Goal: Transaction & Acquisition: Download file/media

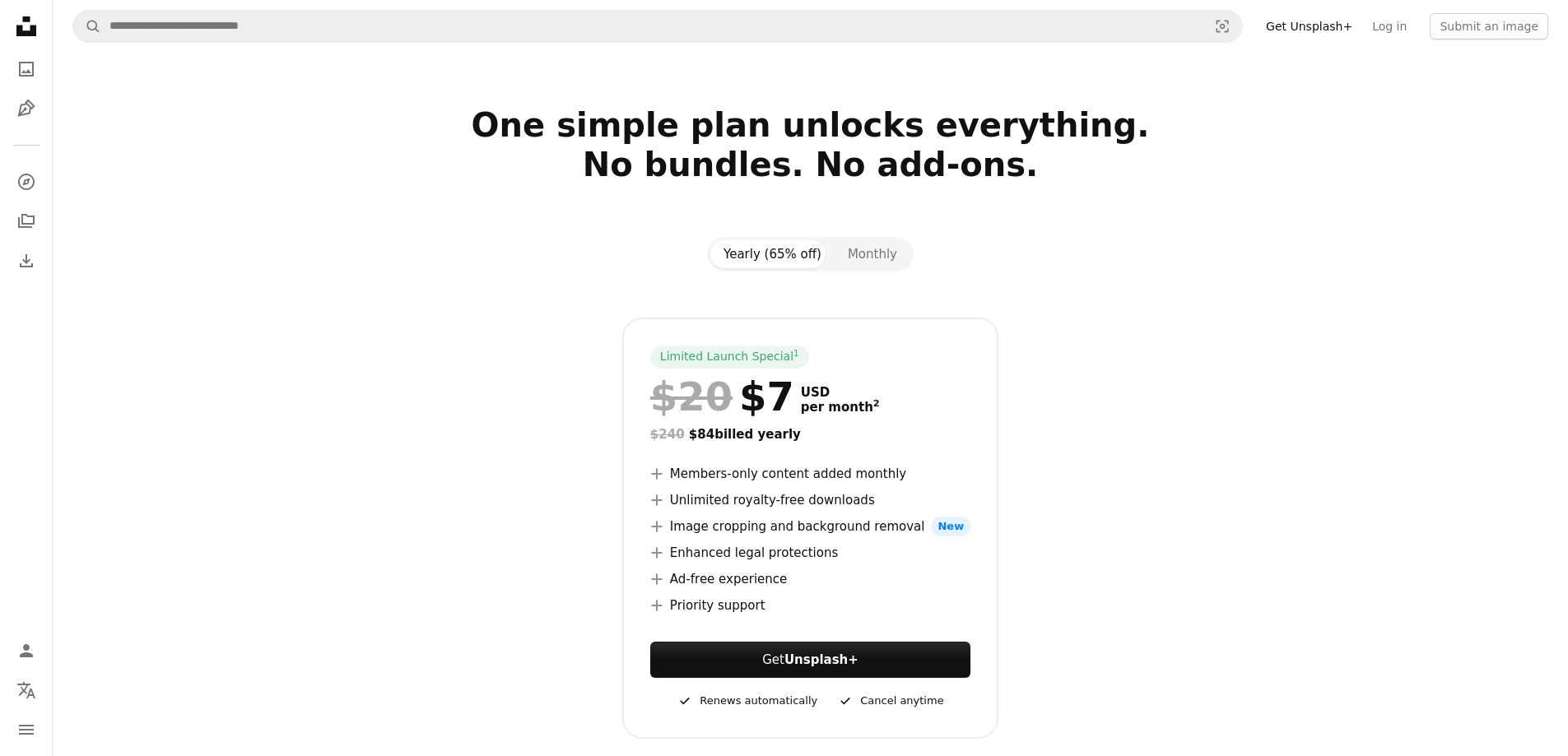
click at [1308, 28] on link "Get Unsplash+" at bounding box center [1310, 27] width 107 height 27
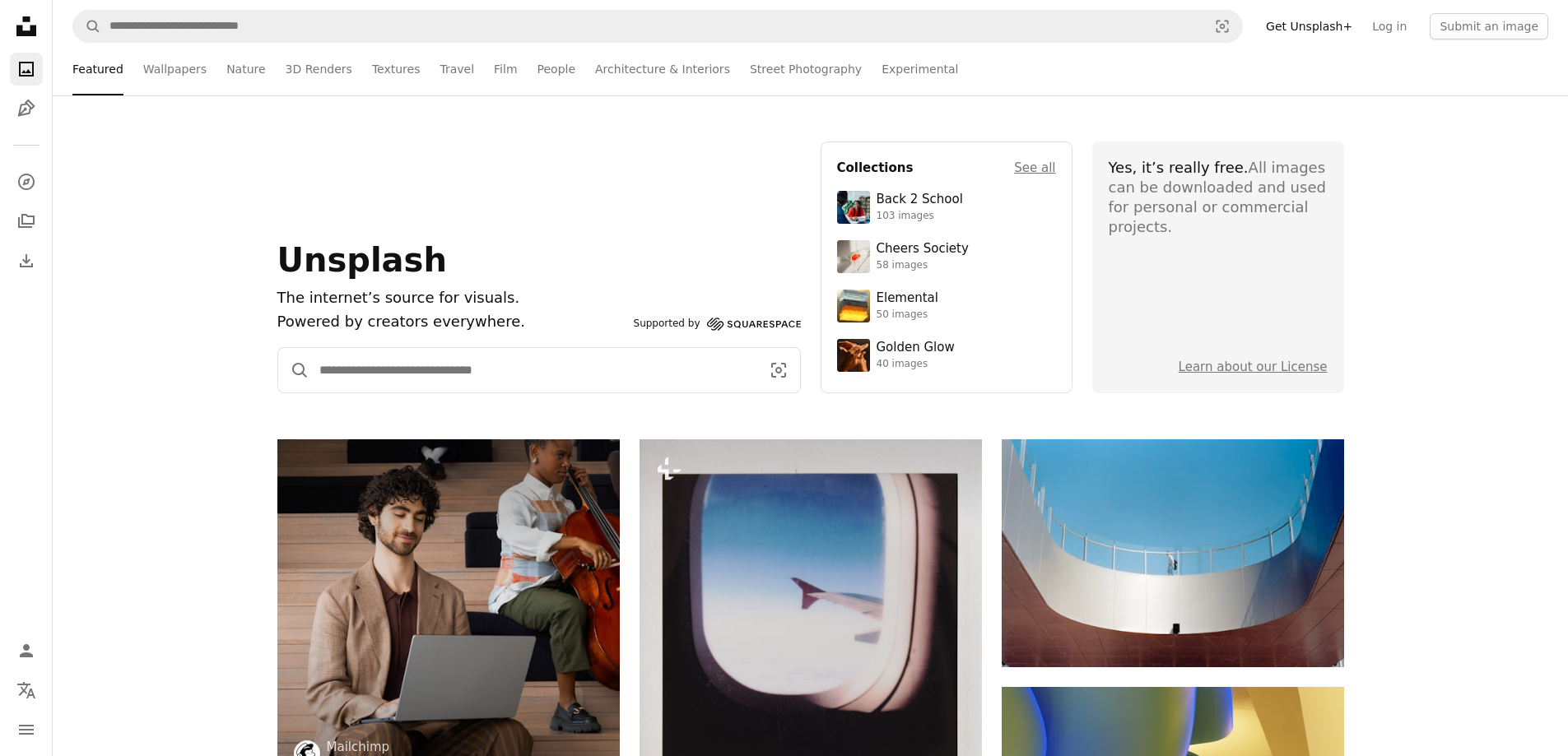
click at [582, 361] on input "Find visuals sitewide" at bounding box center [534, 370] width 447 height 44
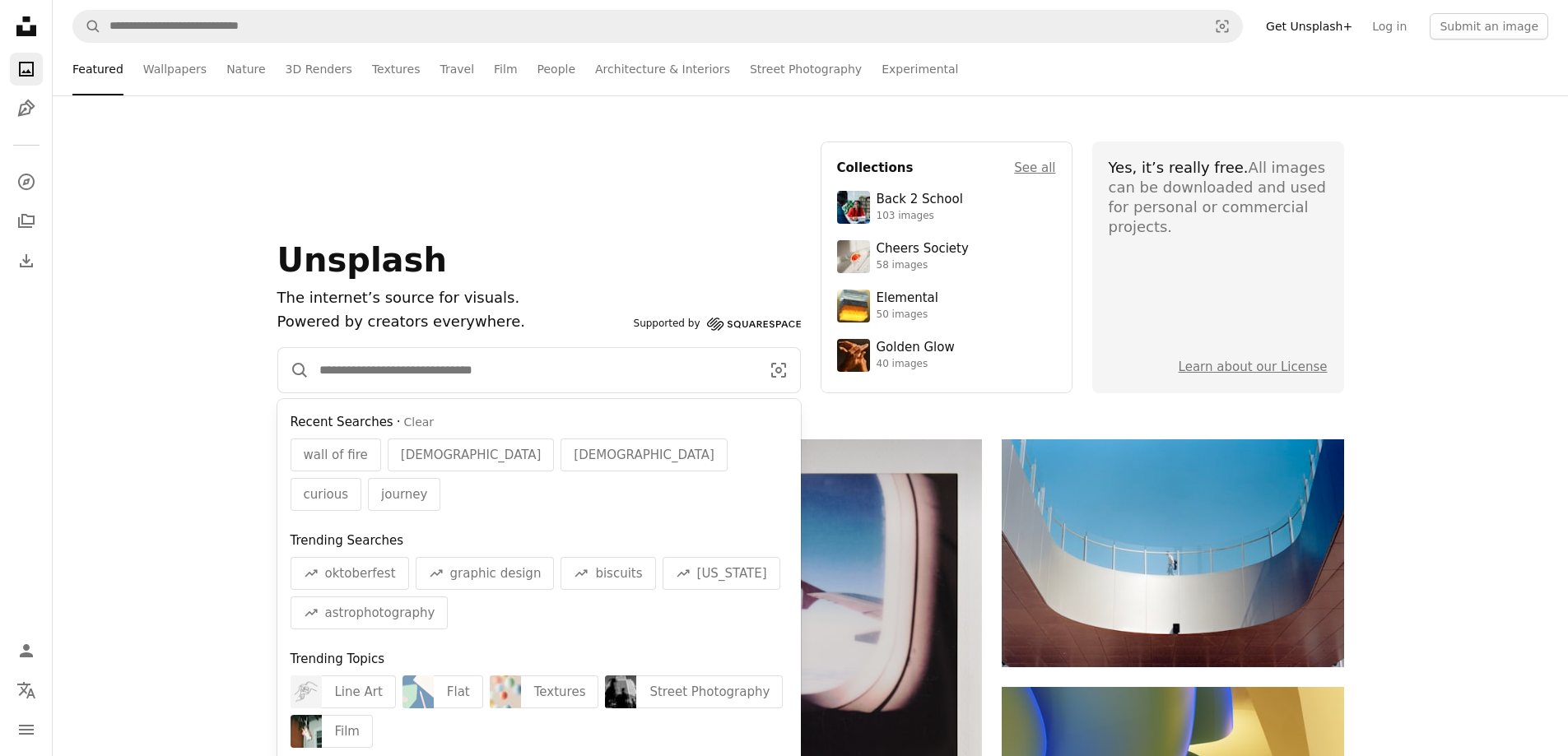
click at [582, 361] on input "Find visuals sitewide" at bounding box center [534, 370] width 447 height 44
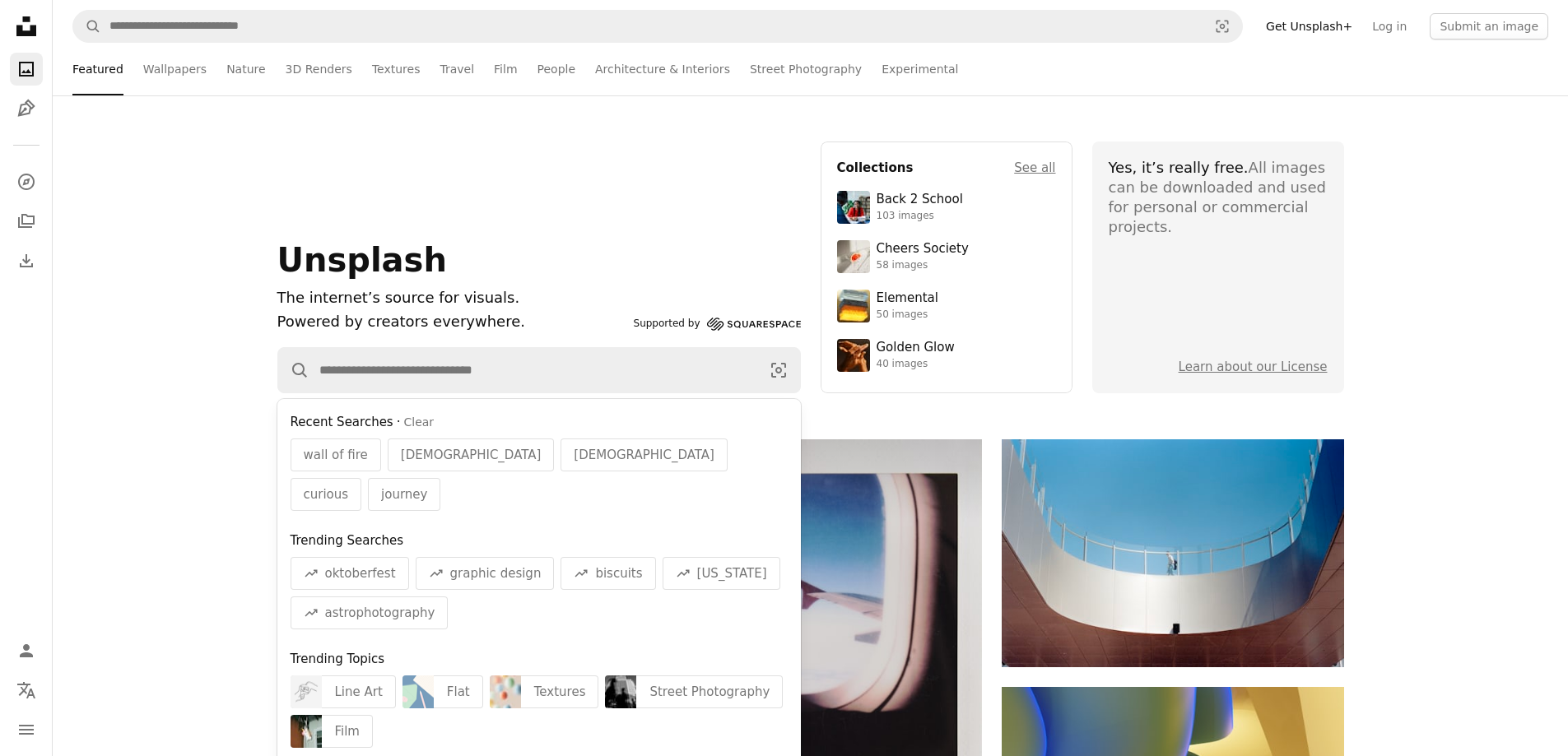
click at [1462, 263] on div "Unsplash The internet’s source for visuals. Powered by creators everywhere. Sup…" at bounding box center [810, 267] width 1516 height 252
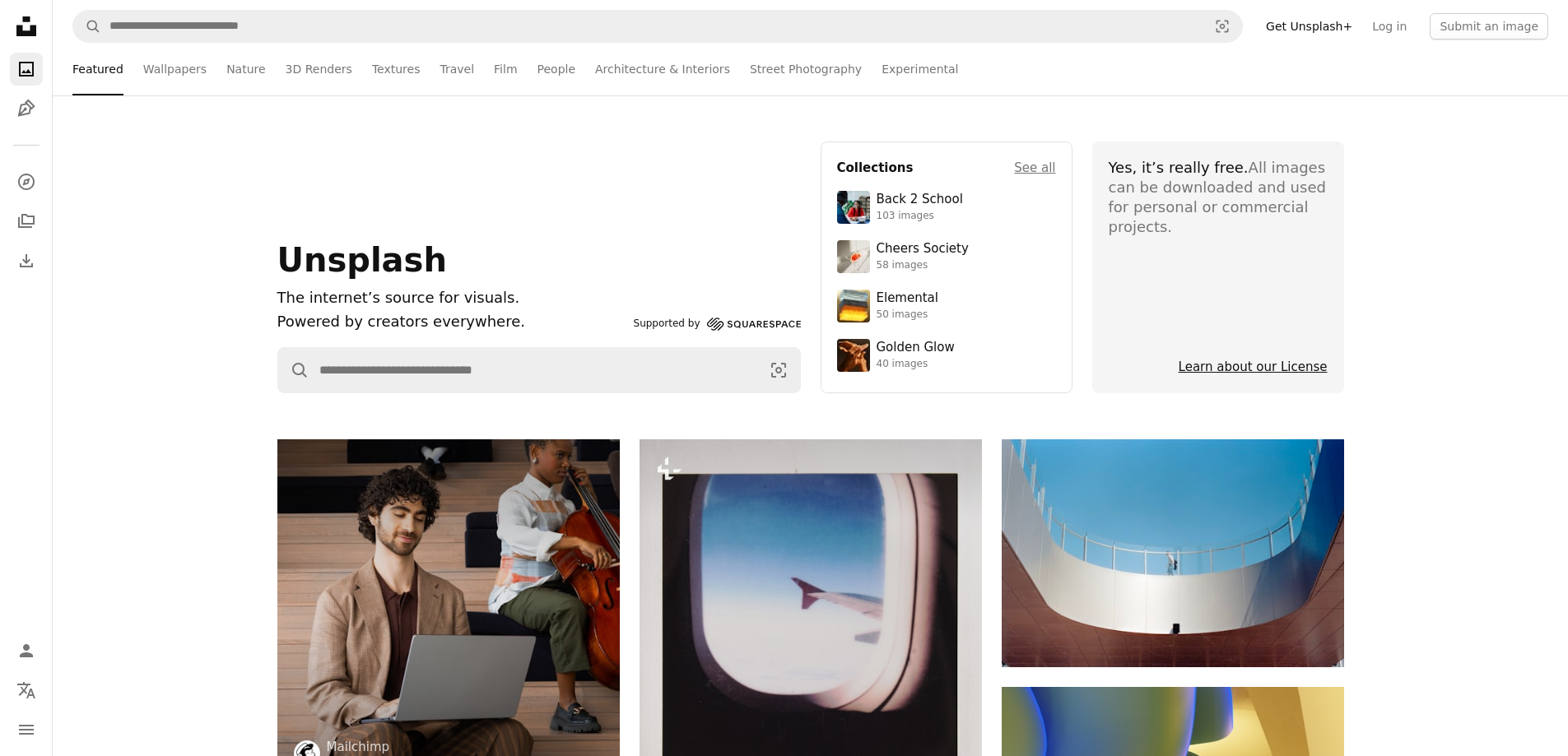
click at [1274, 367] on link "Learn about our License" at bounding box center [1254, 366] width 149 height 15
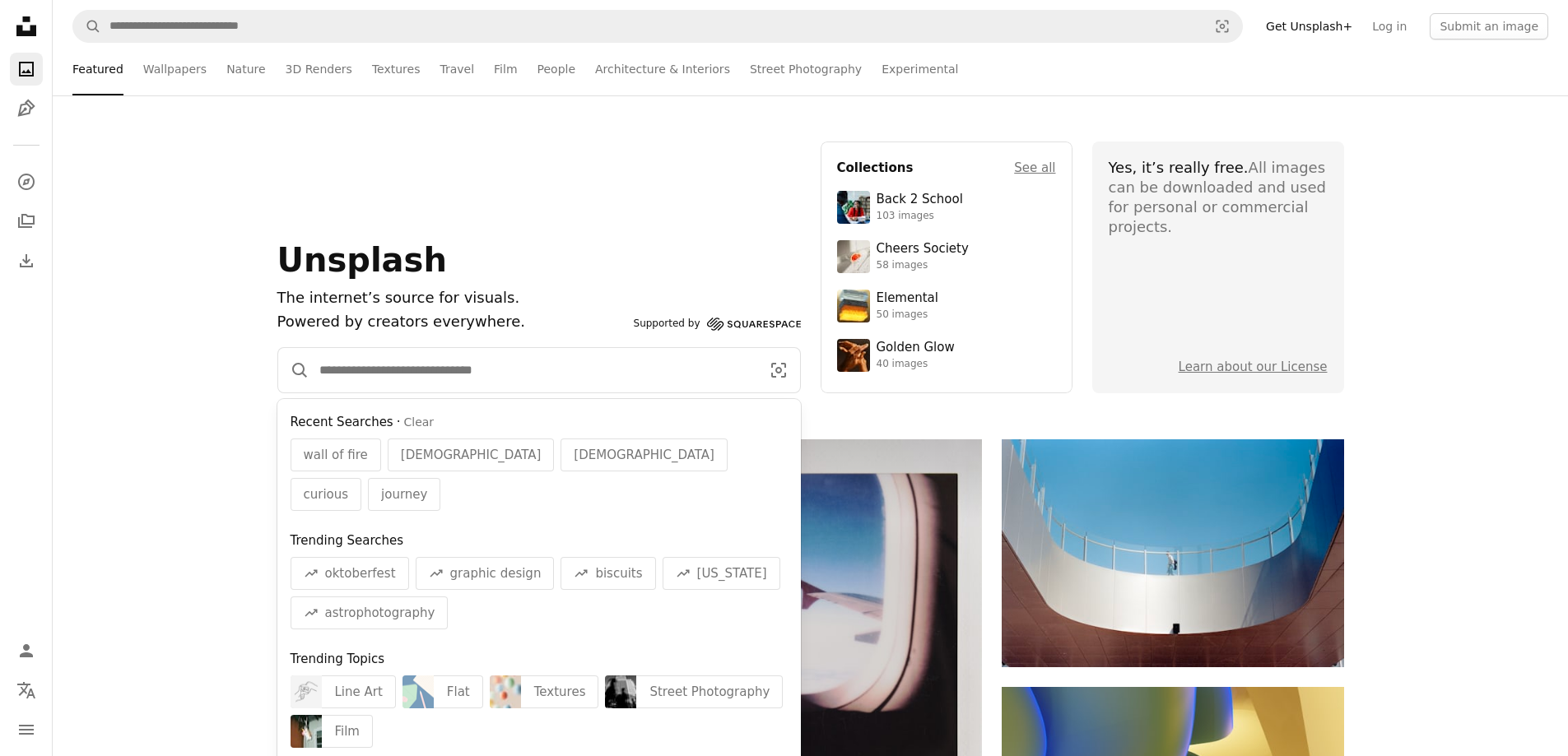
click at [479, 379] on input "Find visuals sitewide" at bounding box center [534, 370] width 447 height 44
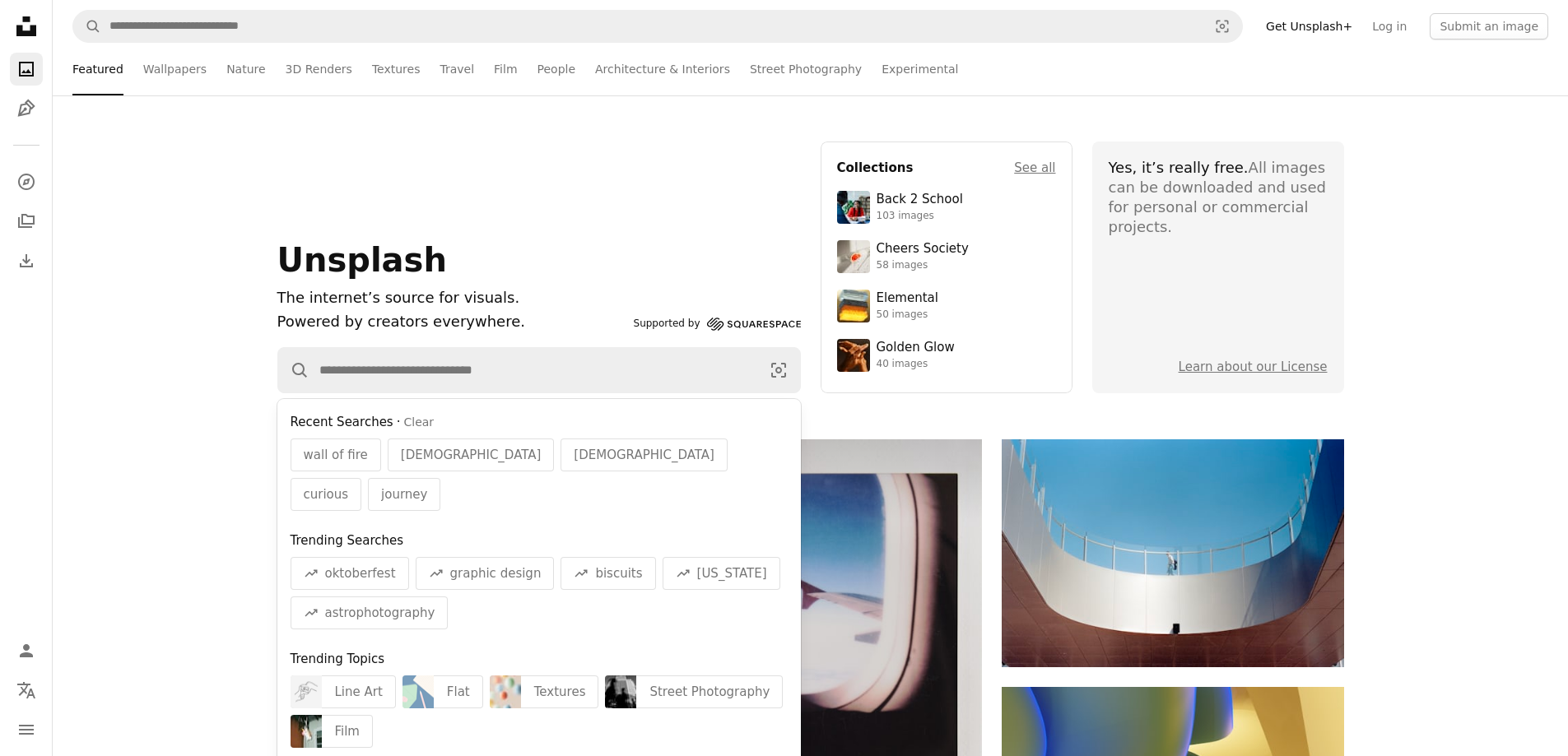
click at [1564, 67] on div "Featured Wallpapers Nature 3D Renders Textures Travel Film People Architecture …" at bounding box center [810, 68] width 1516 height 52
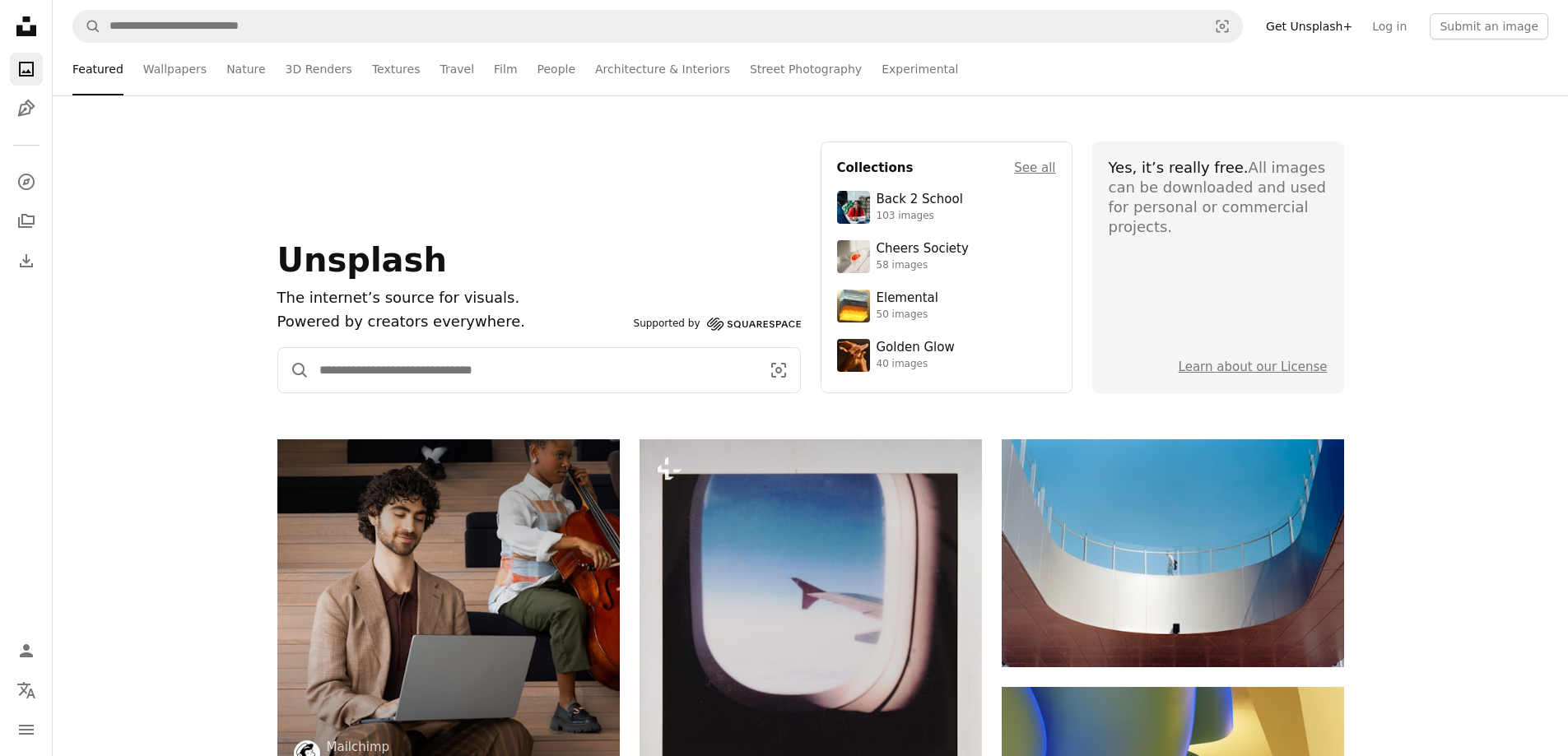
click at [339, 385] on input "Find visuals sitewide" at bounding box center [534, 370] width 447 height 44
type input "**********"
click button "A magnifying glass" at bounding box center [293, 370] width 31 height 44
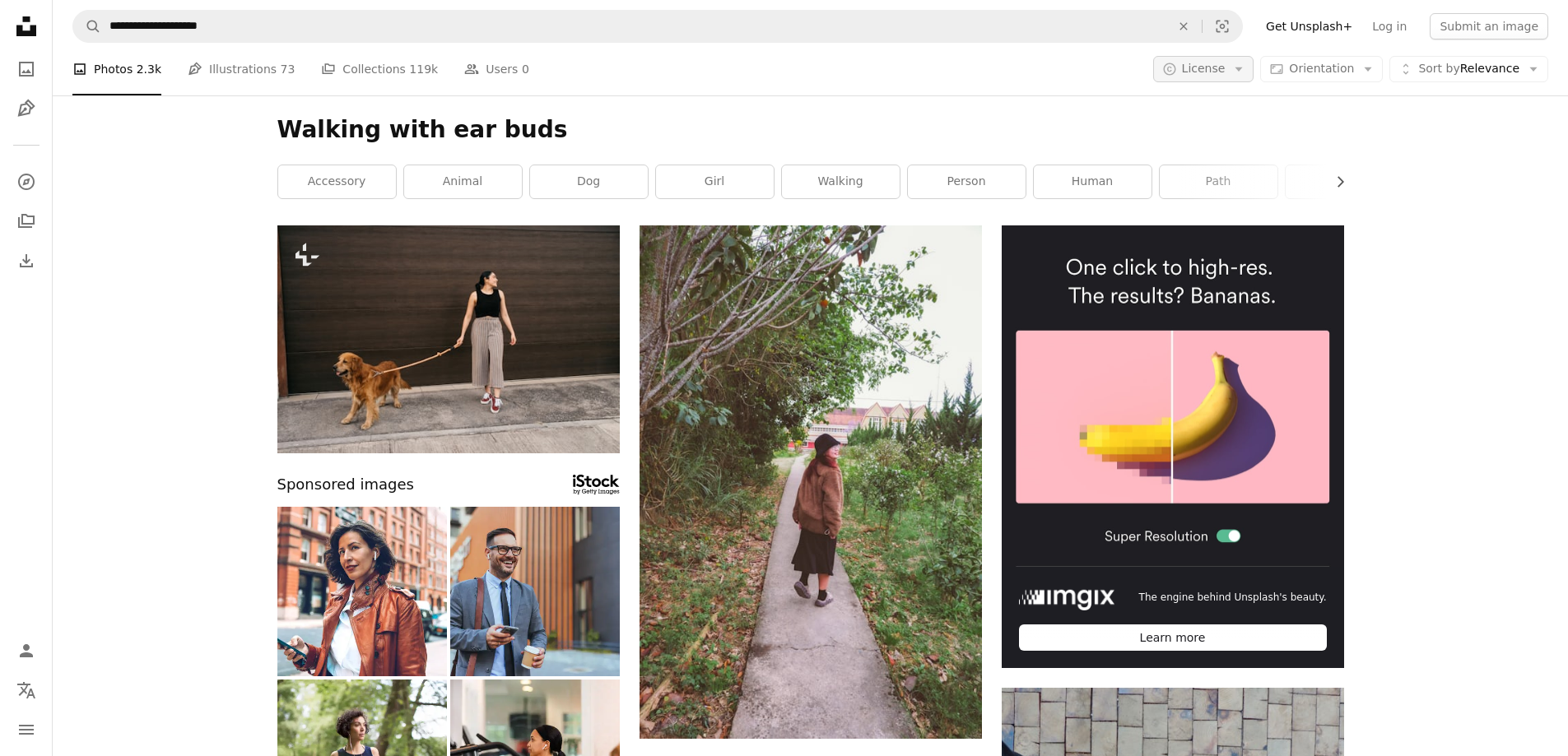
click at [1217, 77] on button "A copyright icon © License Arrow down" at bounding box center [1204, 69] width 101 height 27
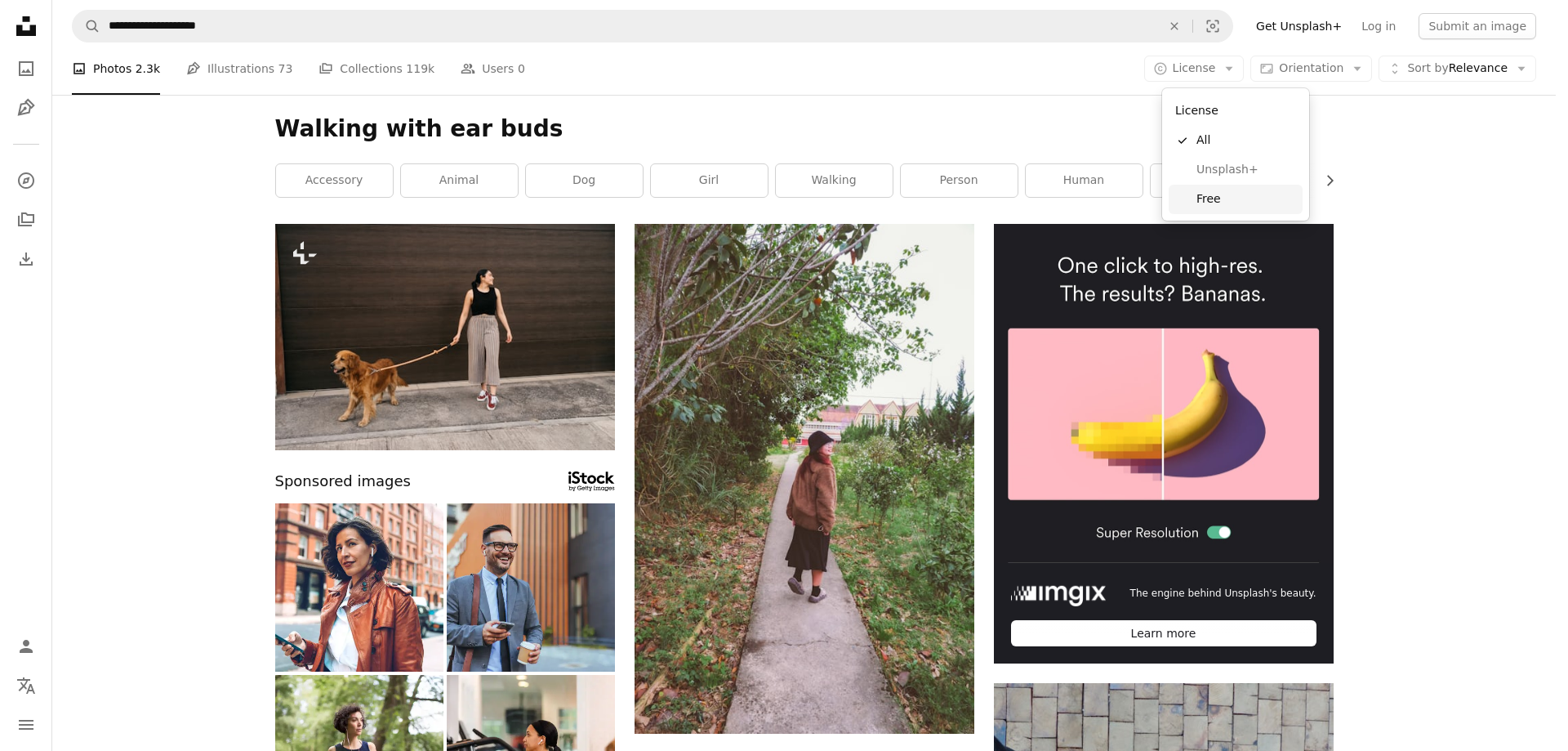
click at [1217, 189] on link "Free" at bounding box center [1236, 199] width 134 height 29
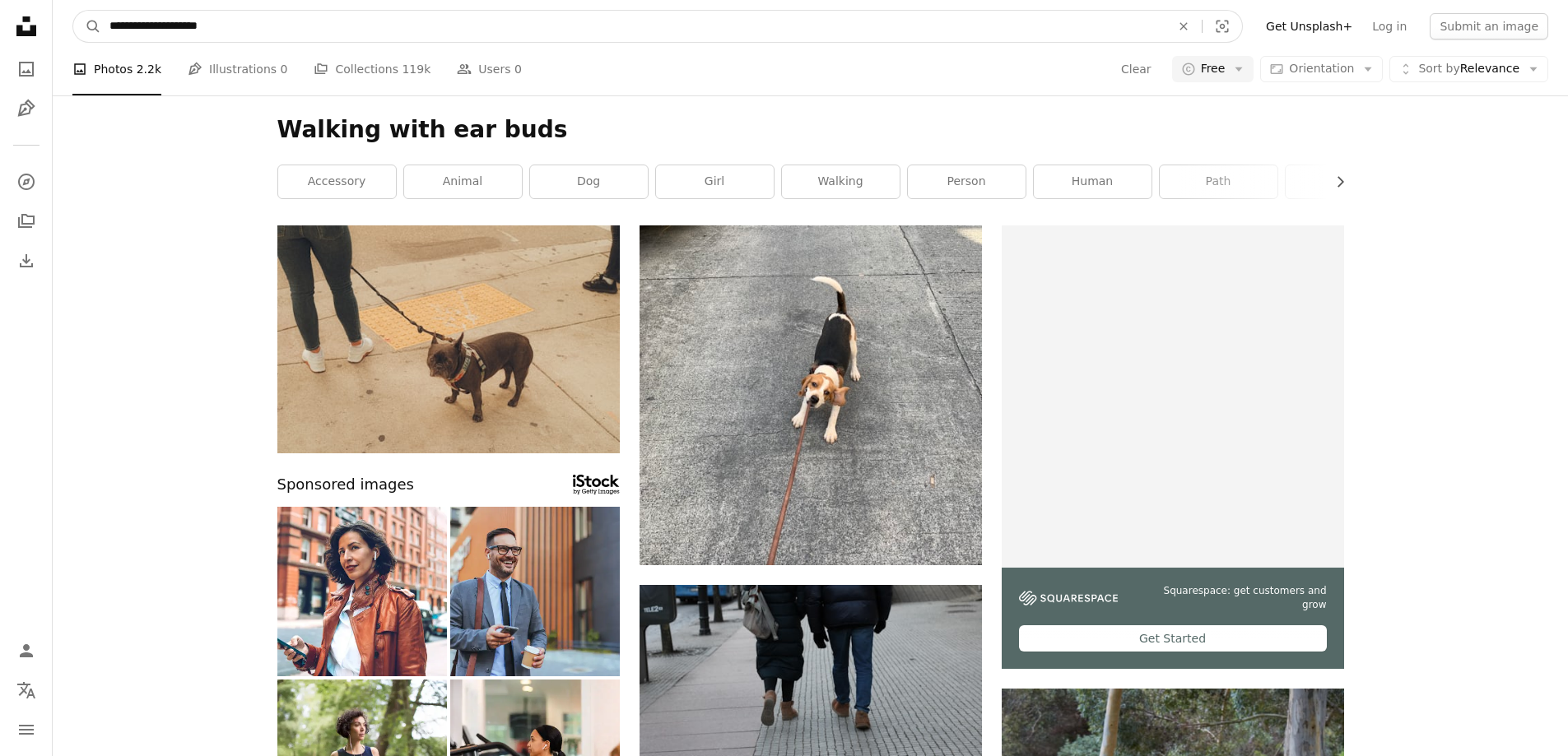
drag, startPoint x: 253, startPoint y: 27, endPoint x: 0, endPoint y: 62, distance: 255.4
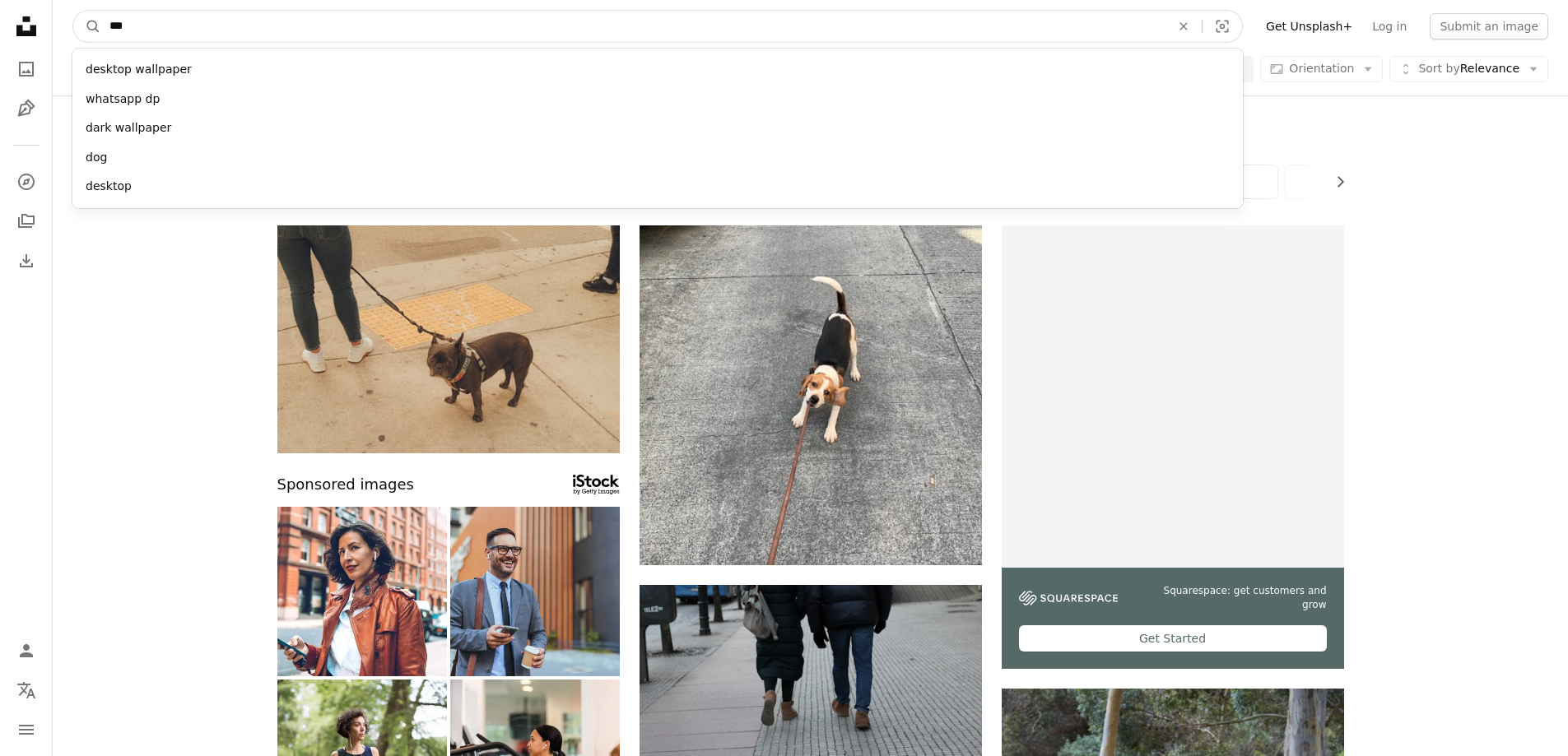
type input "****"
click button "A magnifying glass" at bounding box center [88, 26] width 28 height 31
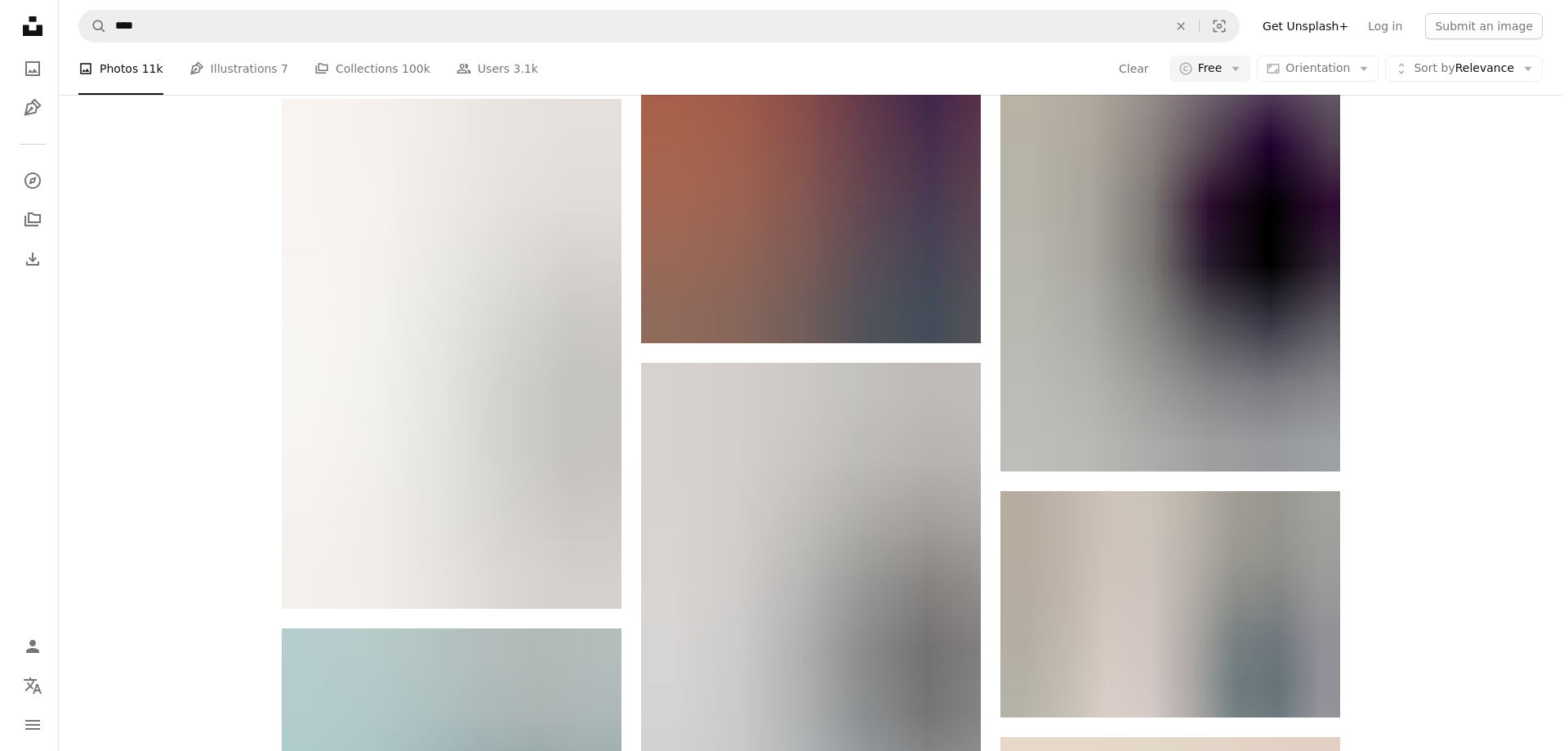
scroll to position [1568, 0]
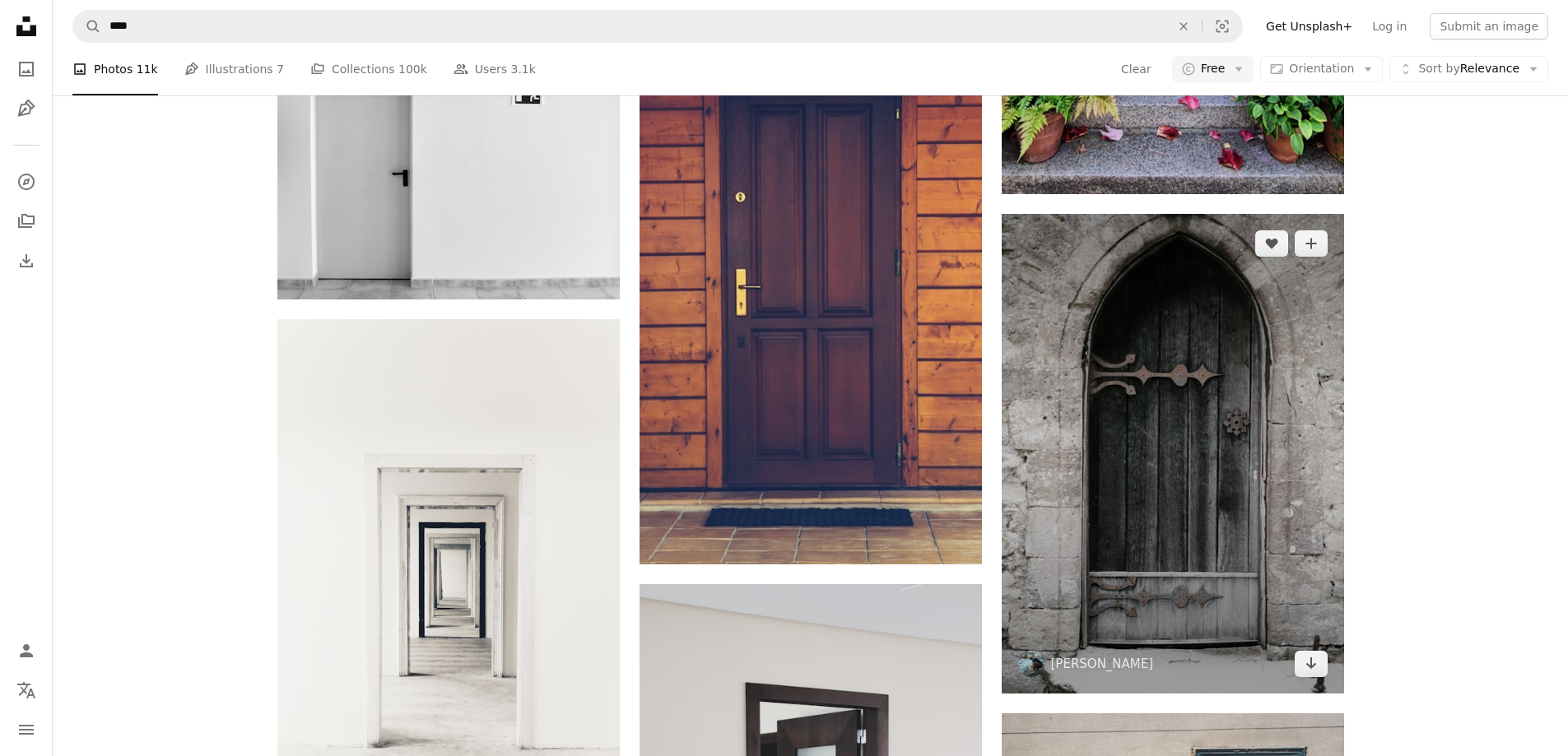
click at [1256, 388] on img at bounding box center [1173, 453] width 343 height 480
